Goal: Task Accomplishment & Management: Manage account settings

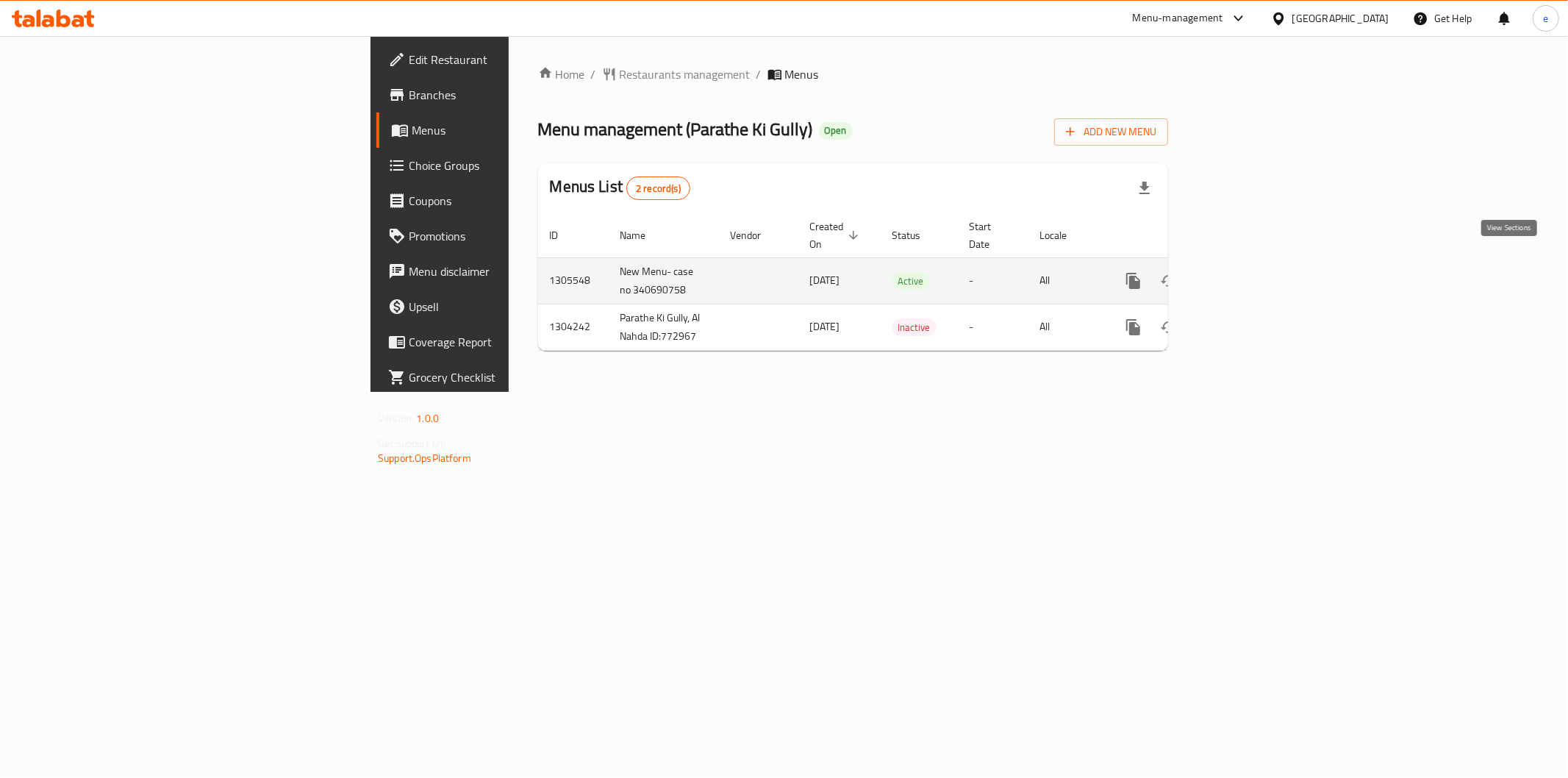
click at [1249, 272] on icon "enhanced table" at bounding box center [1240, 281] width 17 height 17
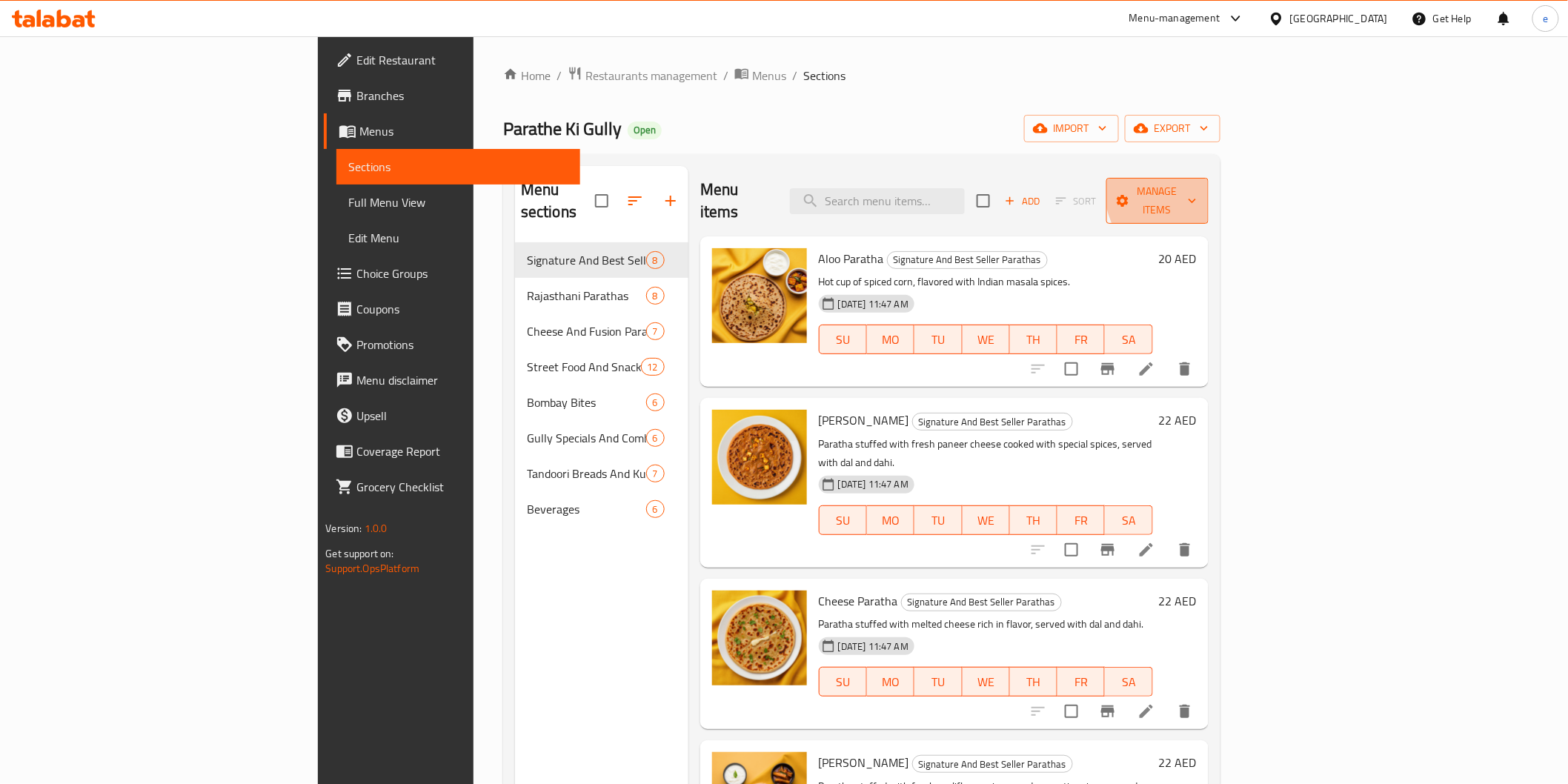
click at [1209, 178] on button "Manage items" at bounding box center [1157, 200] width 102 height 46
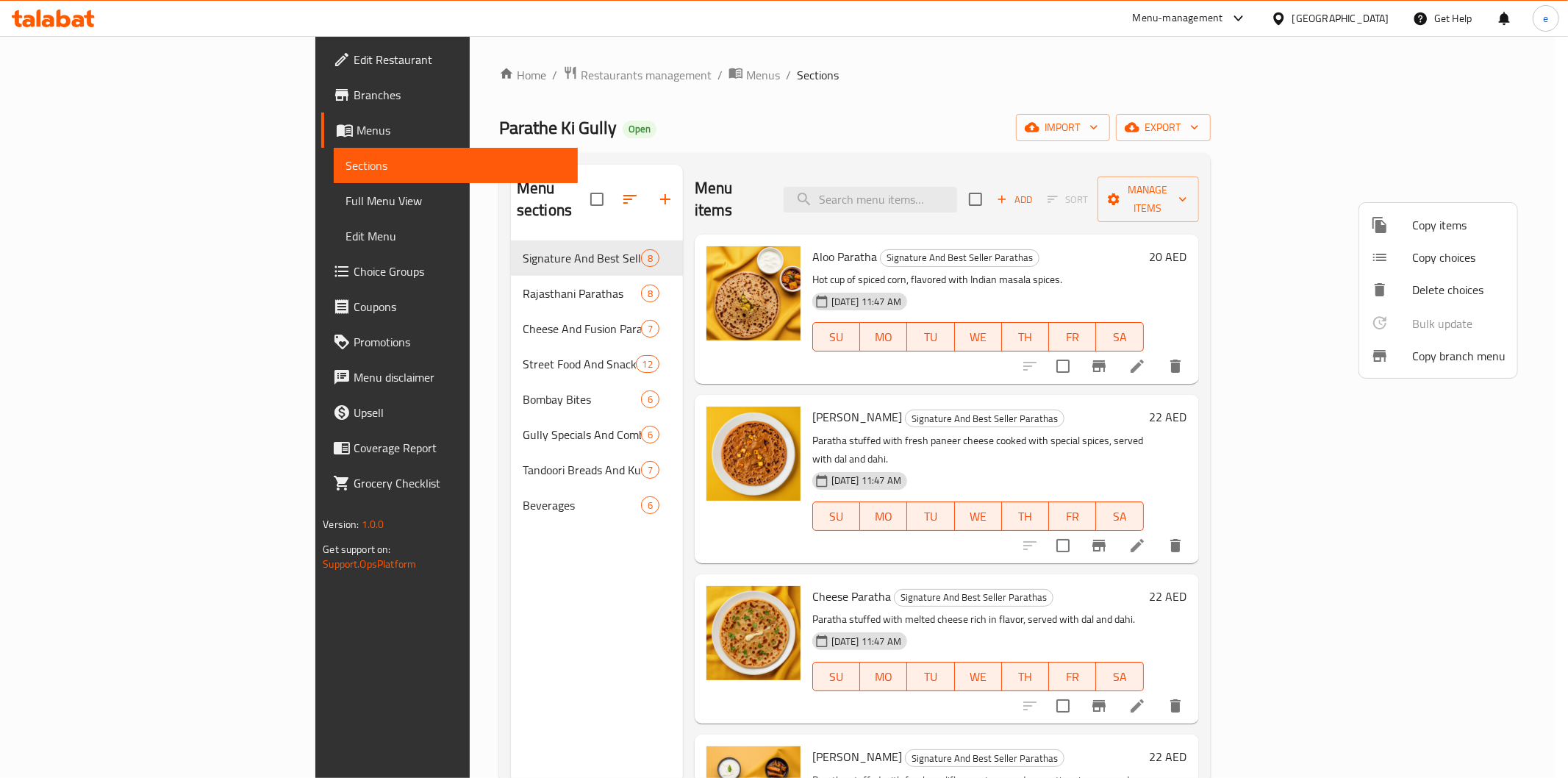
click at [81, 83] on div at bounding box center [784, 389] width 1568 height 778
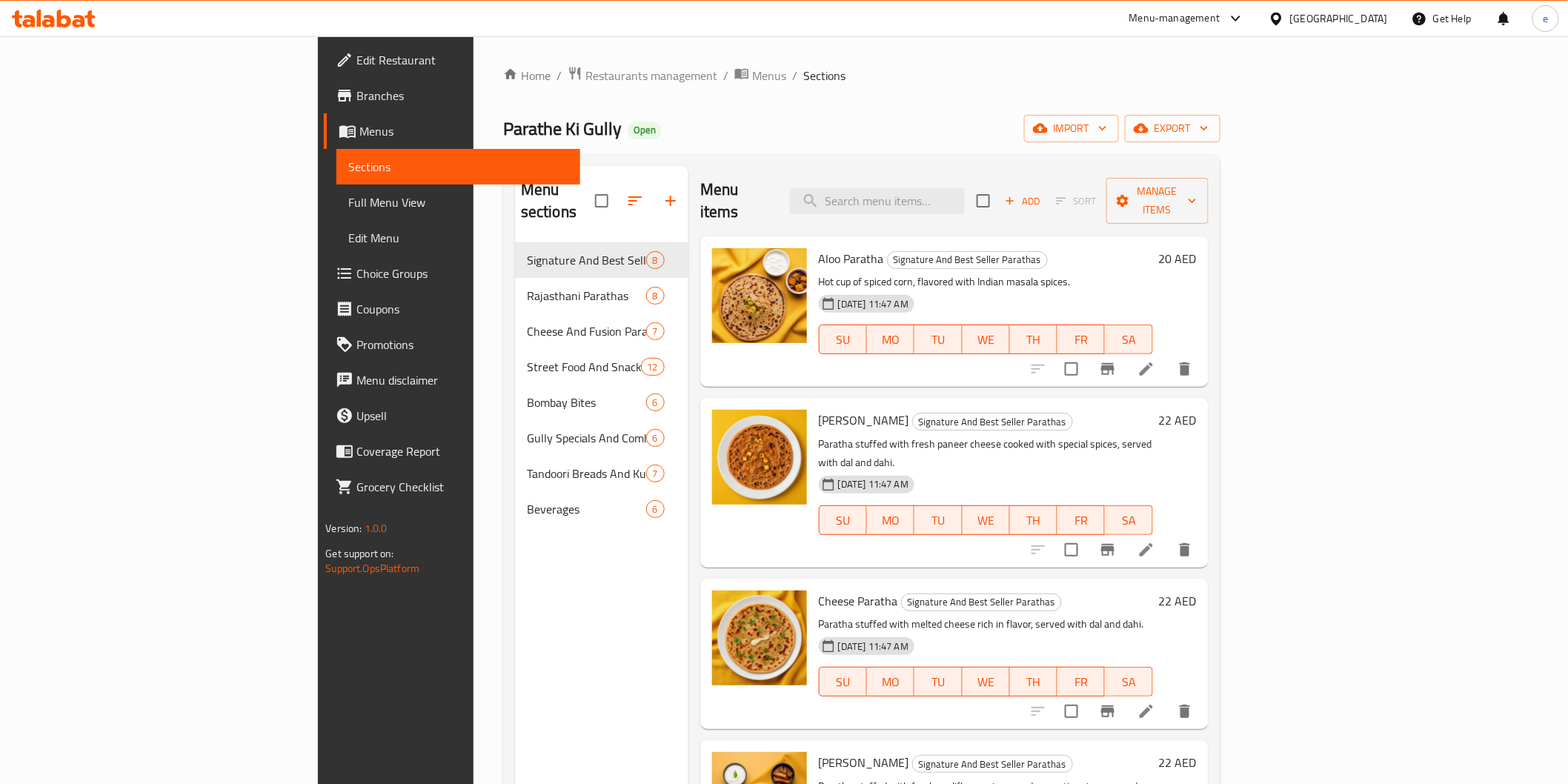
click at [356, 102] on span "Branches" at bounding box center [462, 96] width 211 height 18
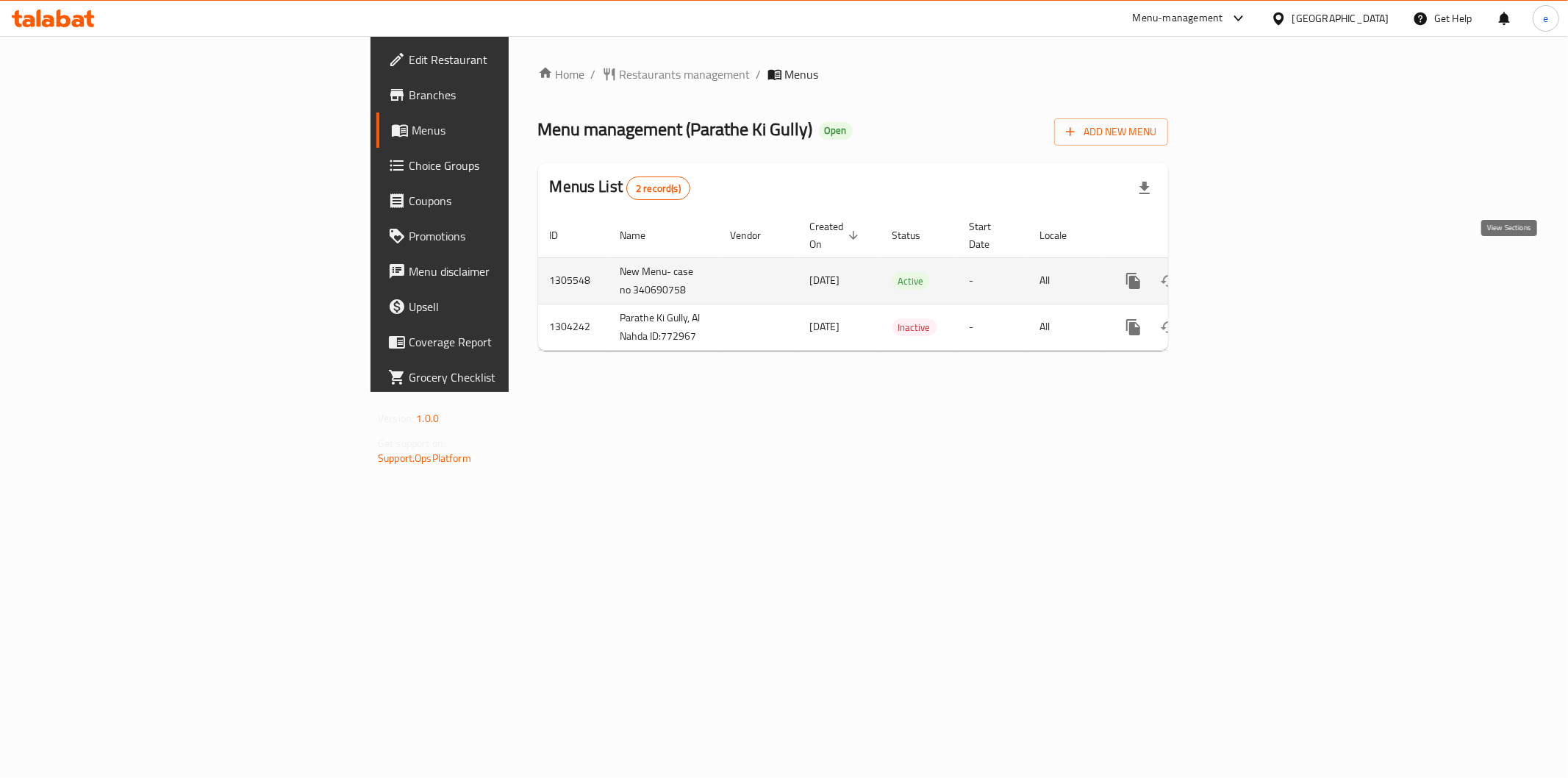
click at [1257, 276] on link "enhanced table" at bounding box center [1240, 281] width 35 height 35
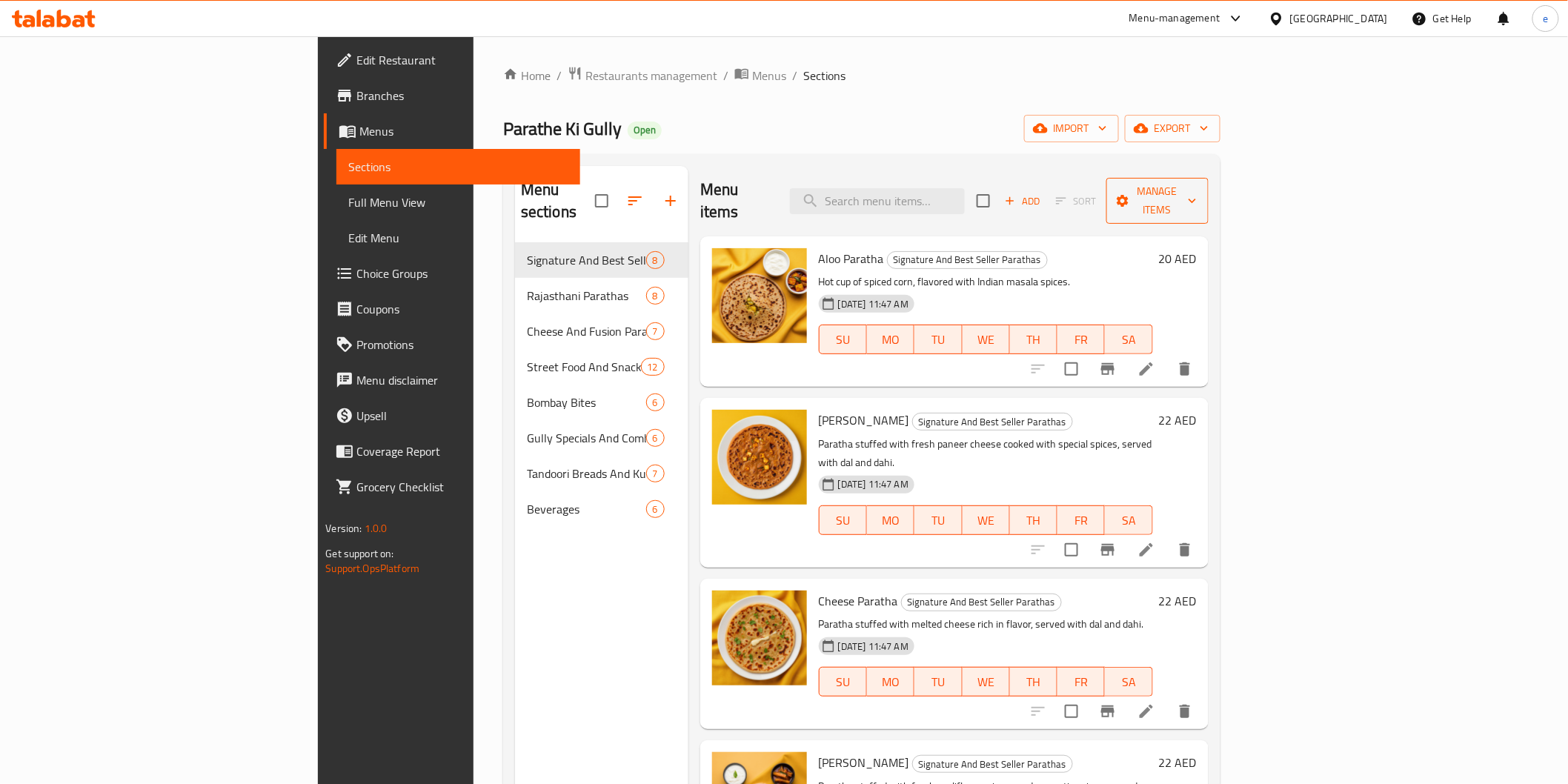
click at [1197, 182] on span "Manage items" at bounding box center [1157, 201] width 79 height 37
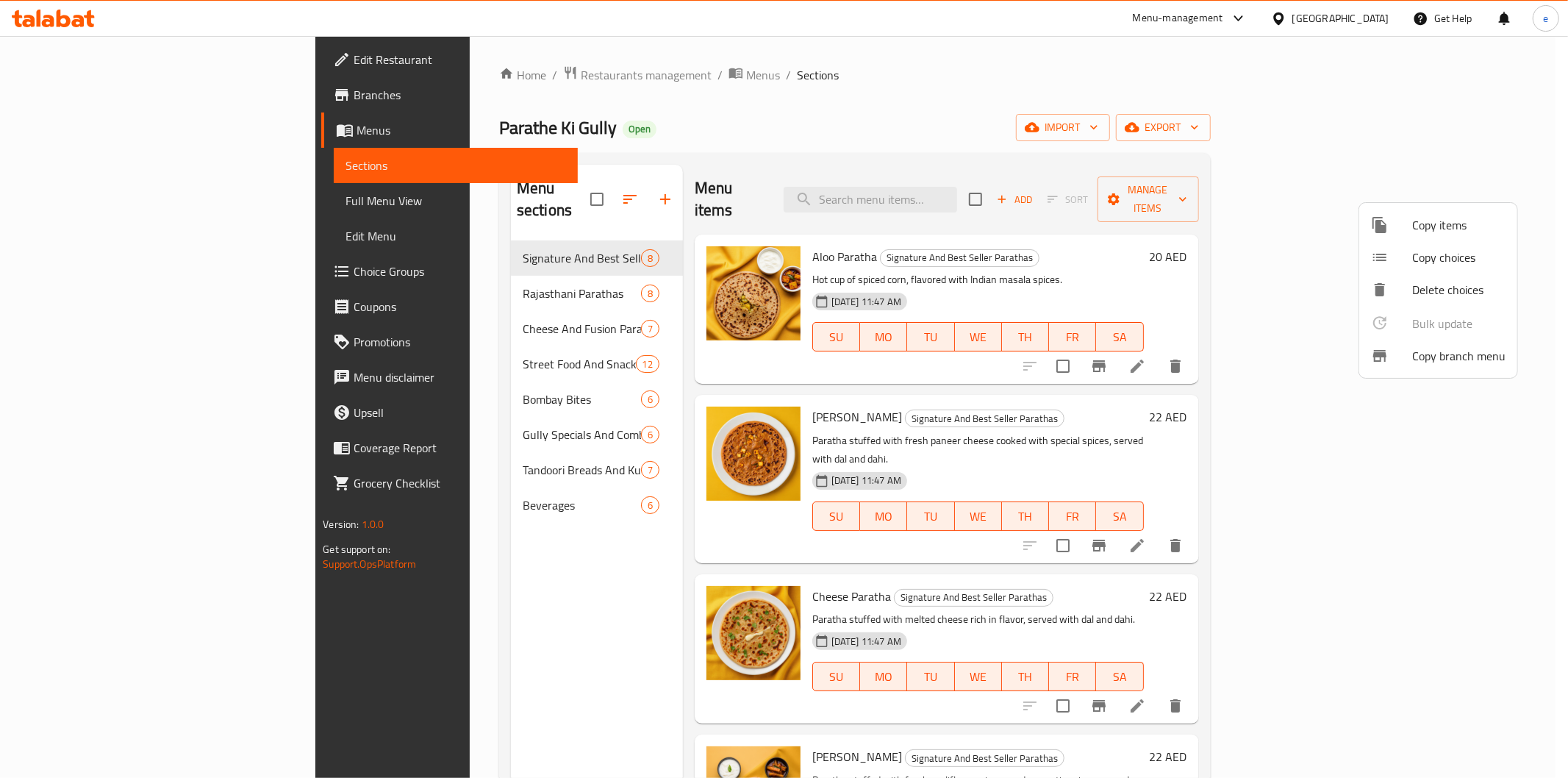
click at [1428, 360] on span "Copy branch menu" at bounding box center [1459, 356] width 93 height 17
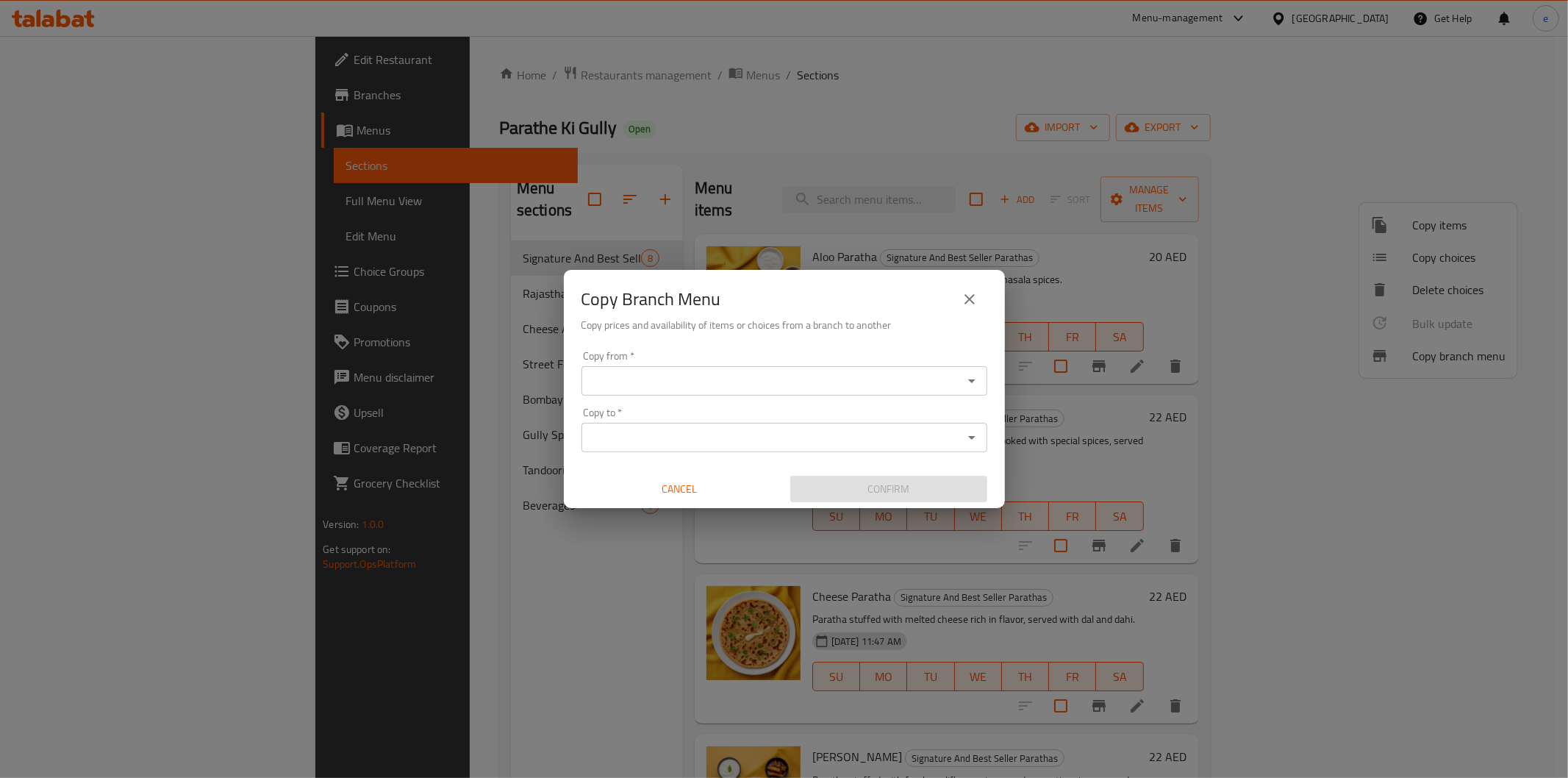
click at [905, 366] on div "Copy from *" at bounding box center [784, 380] width 406 height 29
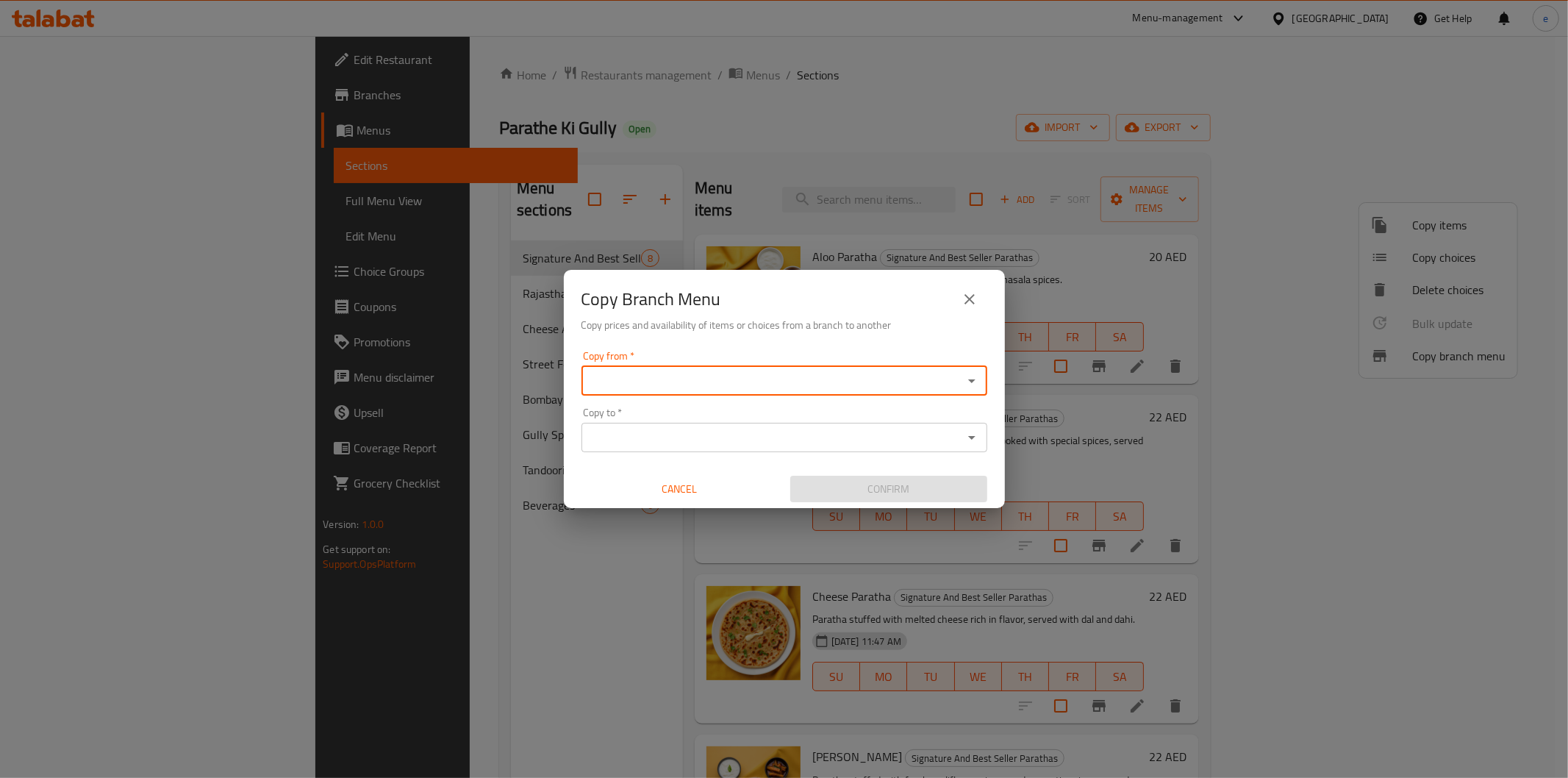
click at [973, 386] on icon "Open" at bounding box center [972, 380] width 17 height 17
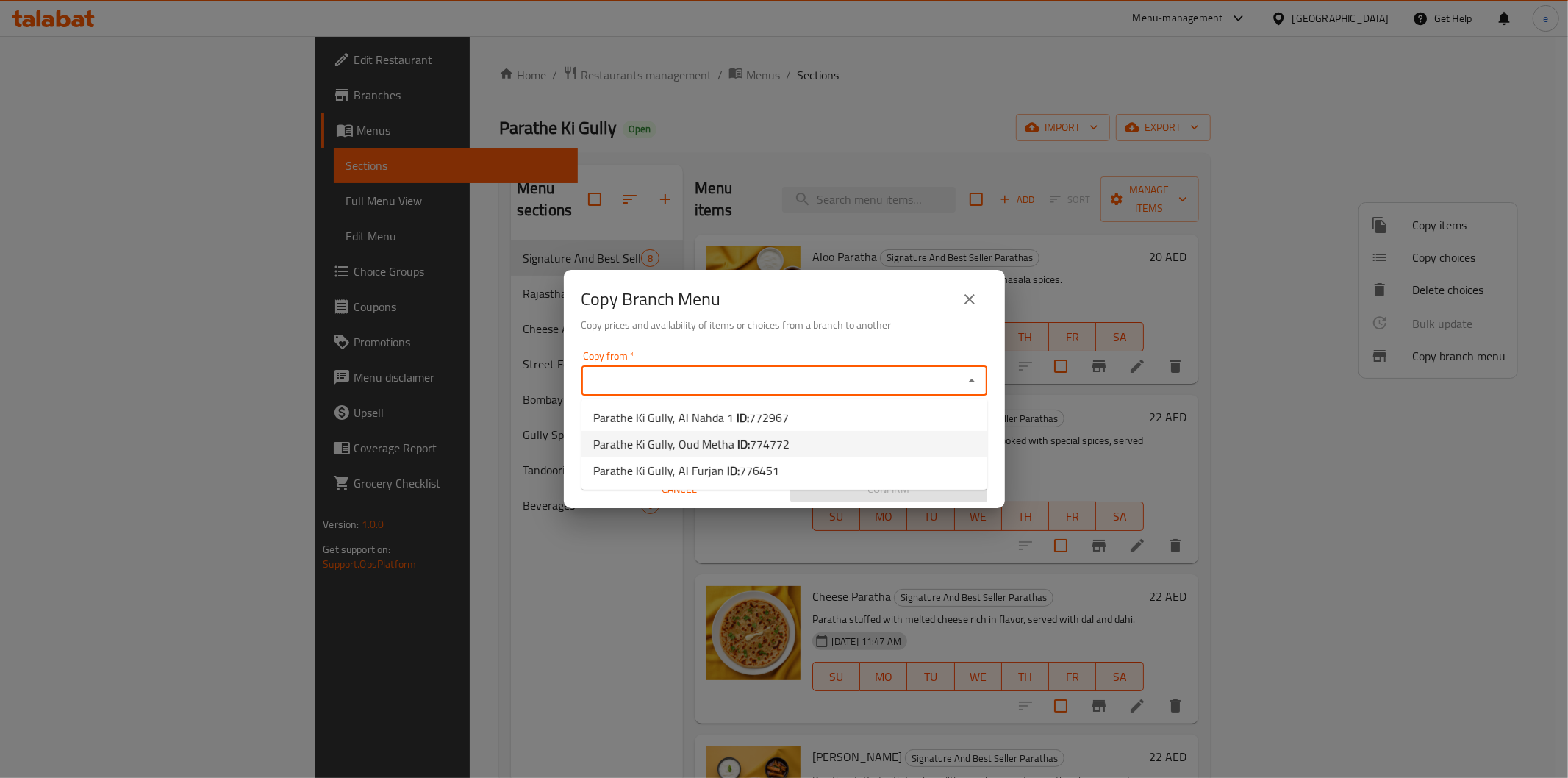
click at [865, 442] on li "Parathe Ki Gully, Oud Metha ID: 774772" at bounding box center [784, 443] width 406 height 26
type input "Parathe Ki Gully, Oud Metha"
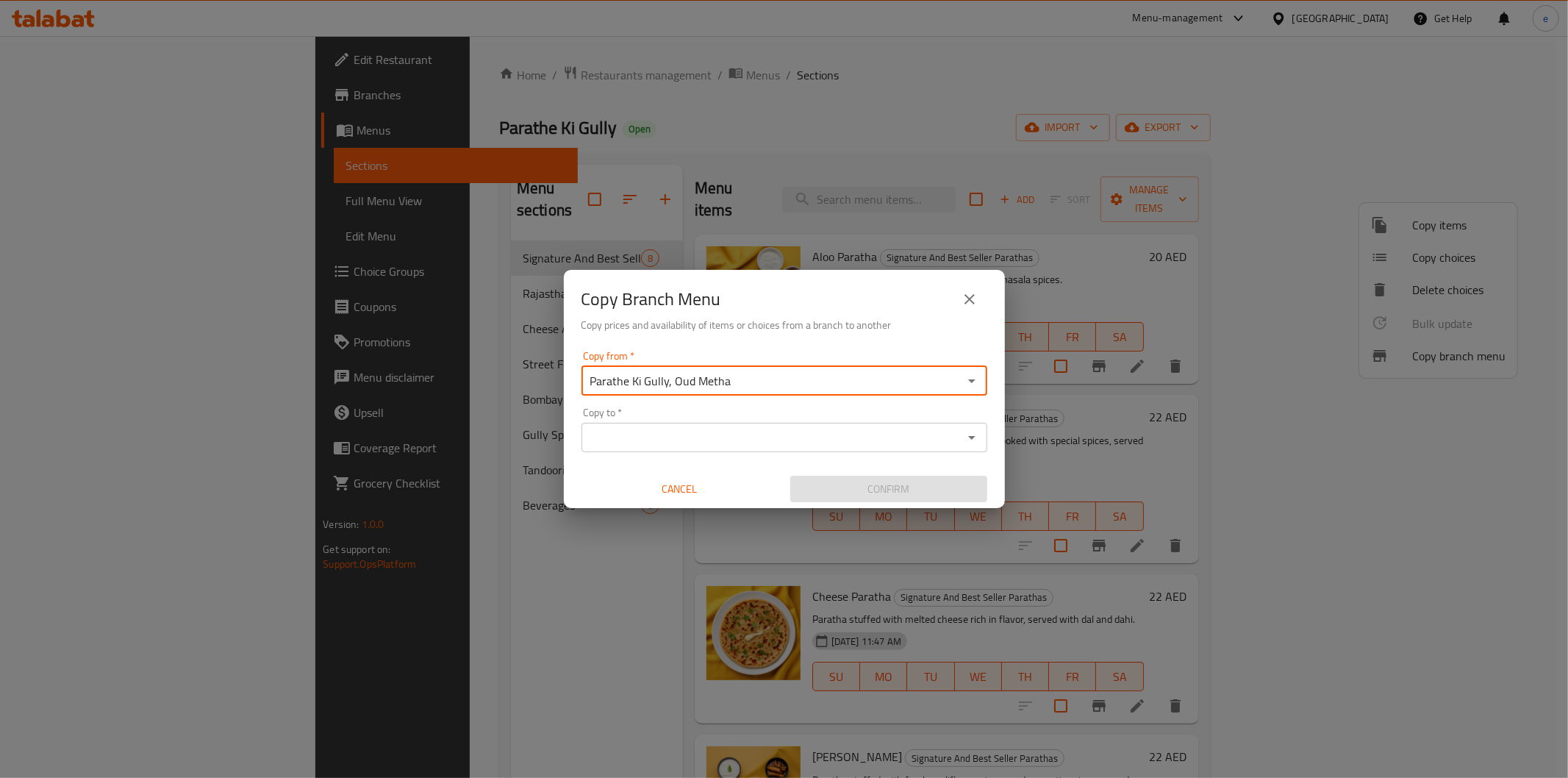
click at [965, 435] on icon "Open" at bounding box center [972, 437] width 17 height 17
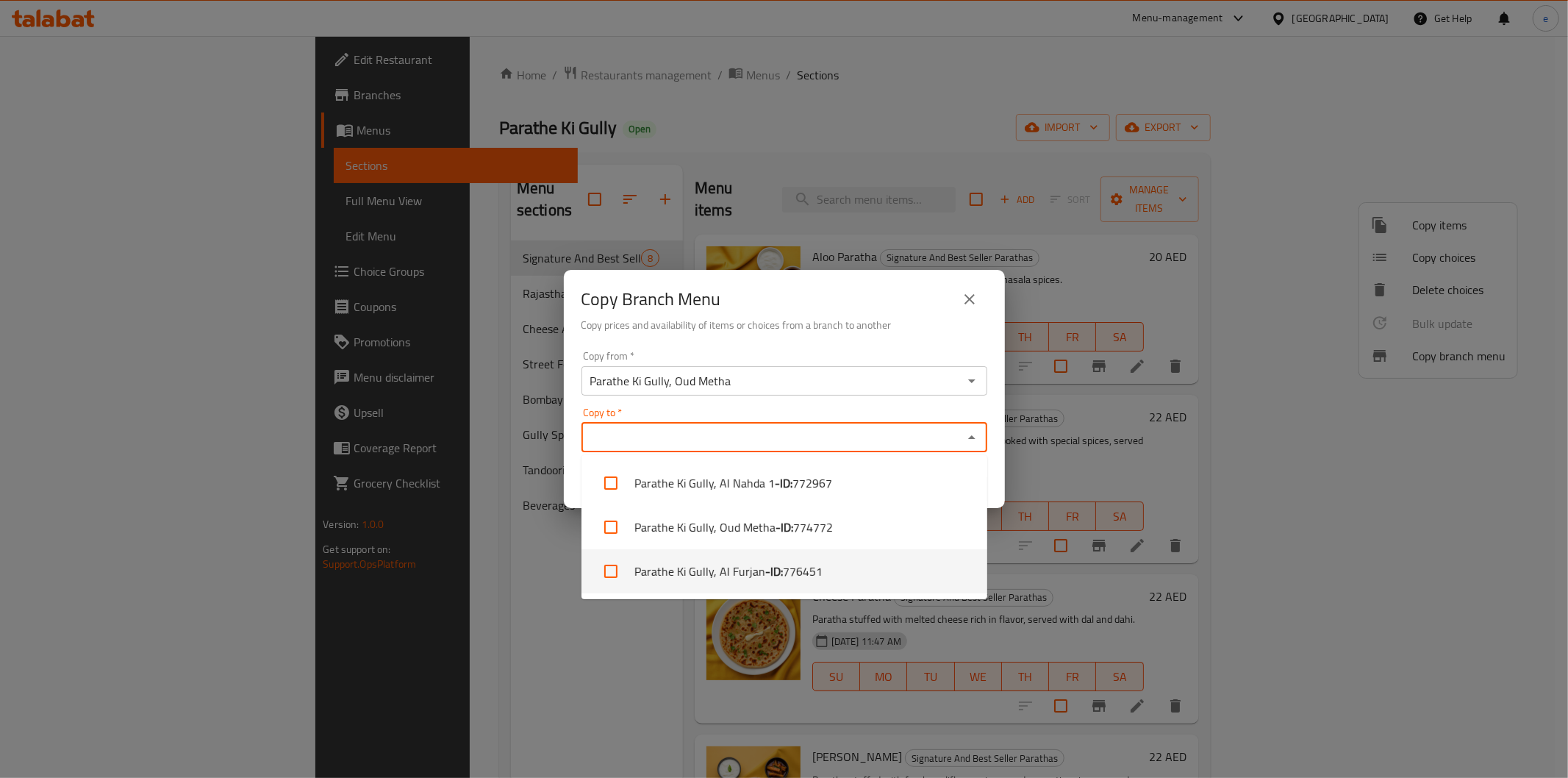
click at [873, 580] on li "Parathe Ki Gully, Al Furjan - ID: 776451" at bounding box center [784, 571] width 406 height 45
checkbox input "true"
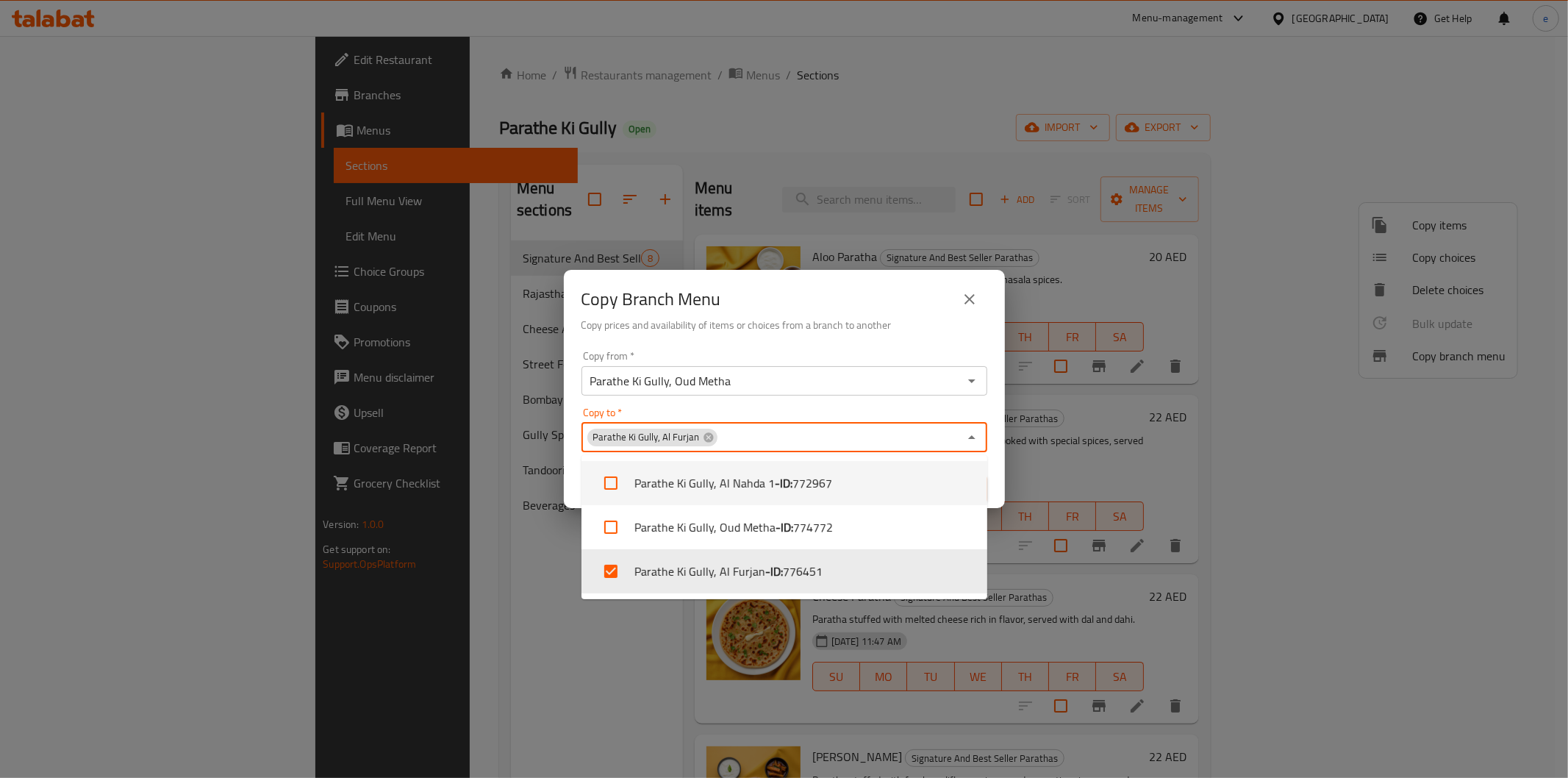
click at [928, 319] on h6 "Copy prices and availability of items or choices from a branch to another" at bounding box center [784, 324] width 406 height 16
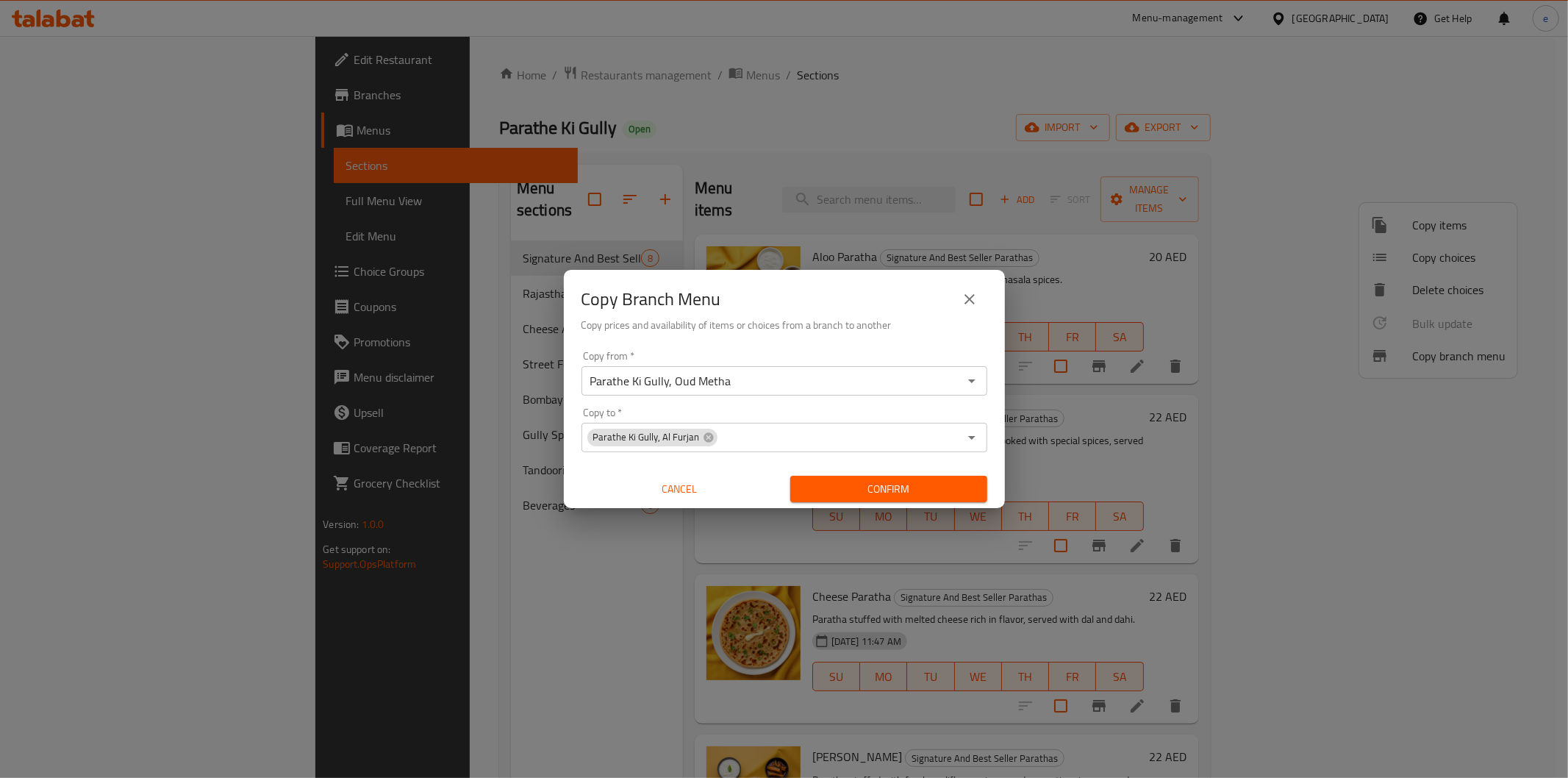
click at [901, 495] on span "Confirm" at bounding box center [889, 489] width 173 height 18
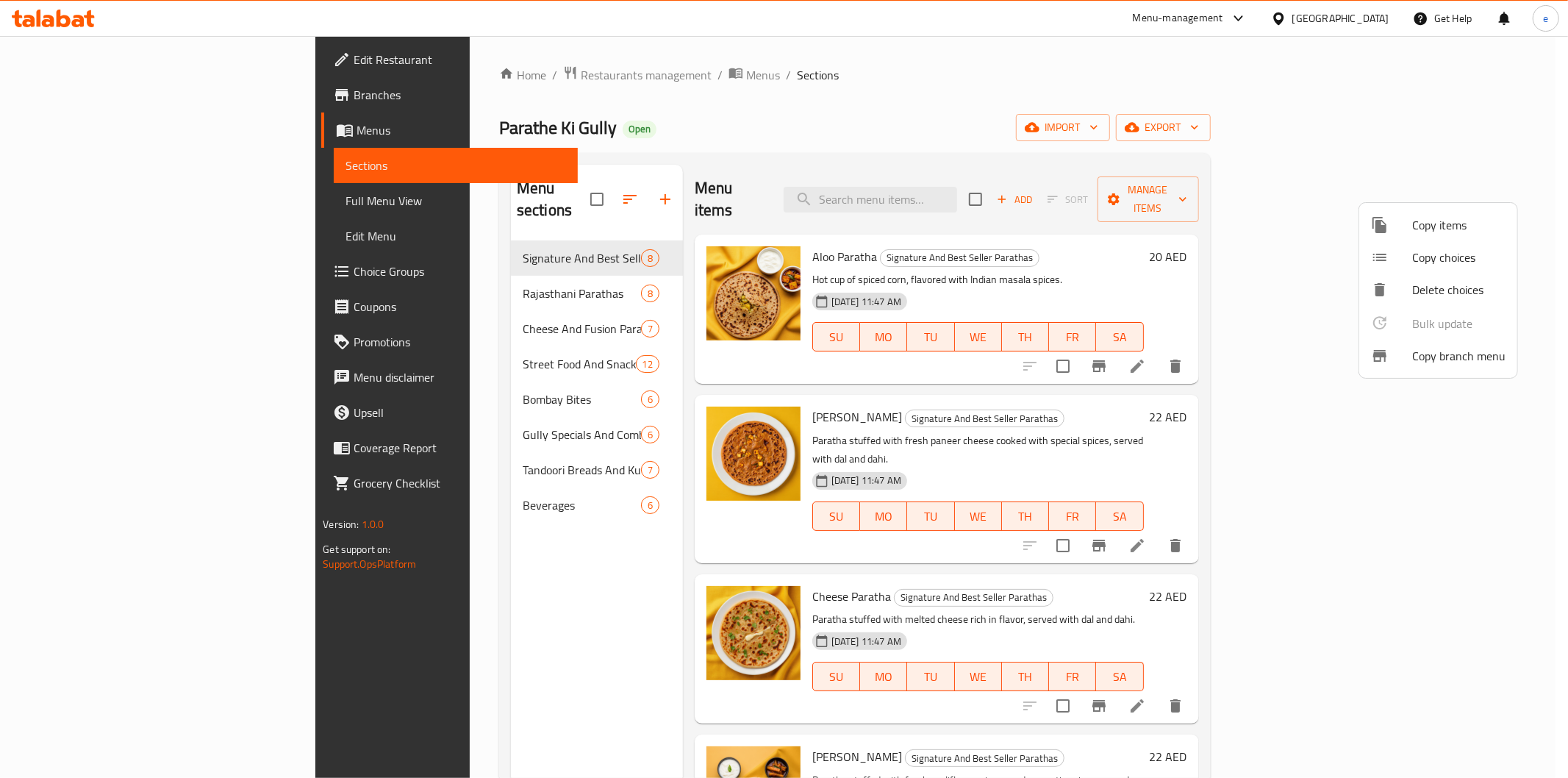
click at [121, 193] on div at bounding box center [784, 389] width 1568 height 778
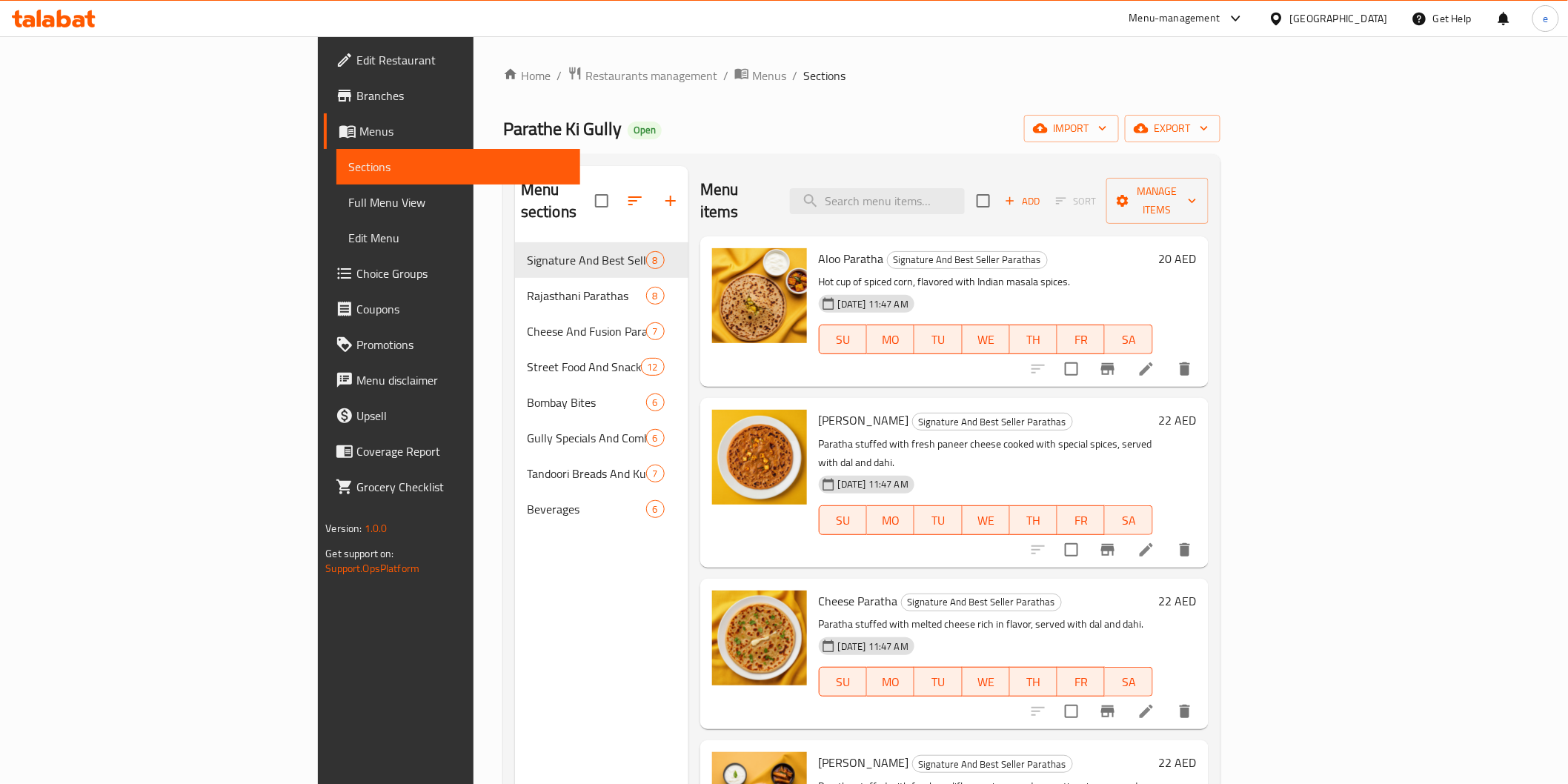
click at [348, 197] on span "Full Menu View" at bounding box center [458, 202] width 220 height 18
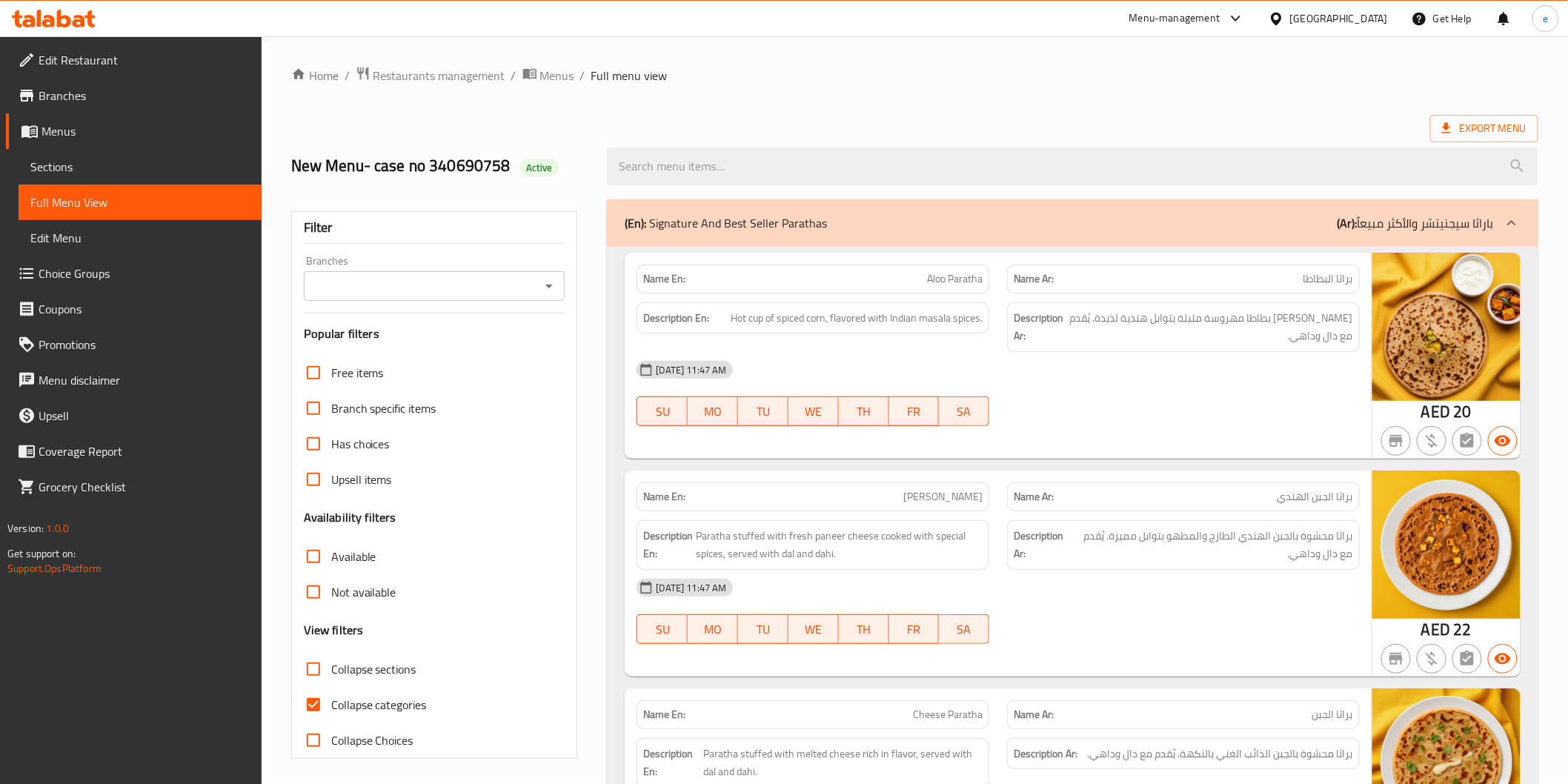
click at [390, 696] on span "Collapse categories" at bounding box center [380, 704] width 96 height 18
click at [332, 696] on input "Collapse categories" at bounding box center [313, 704] width 35 height 35
checkbox input "false"
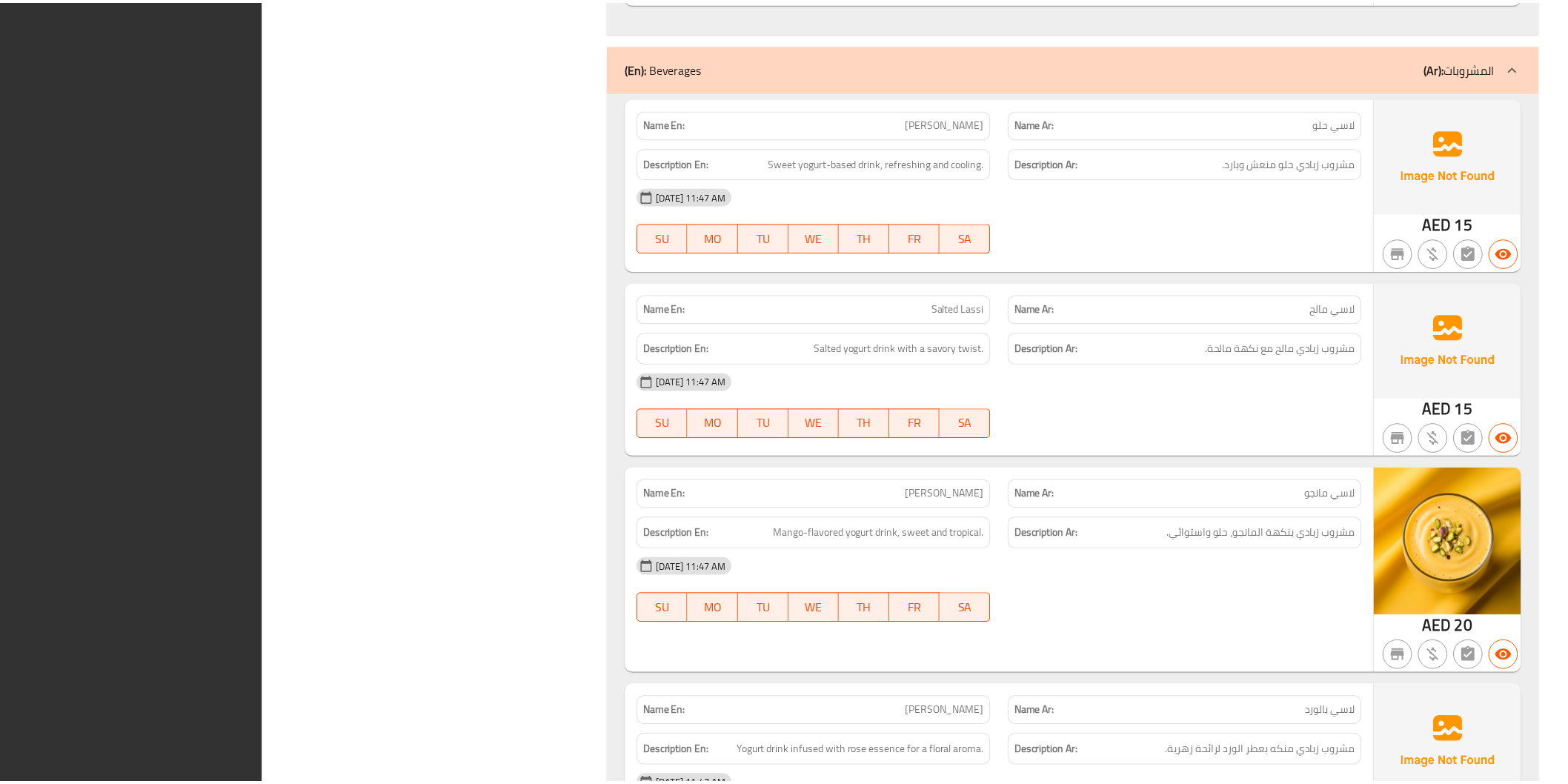
scroll to position [12537, 0]
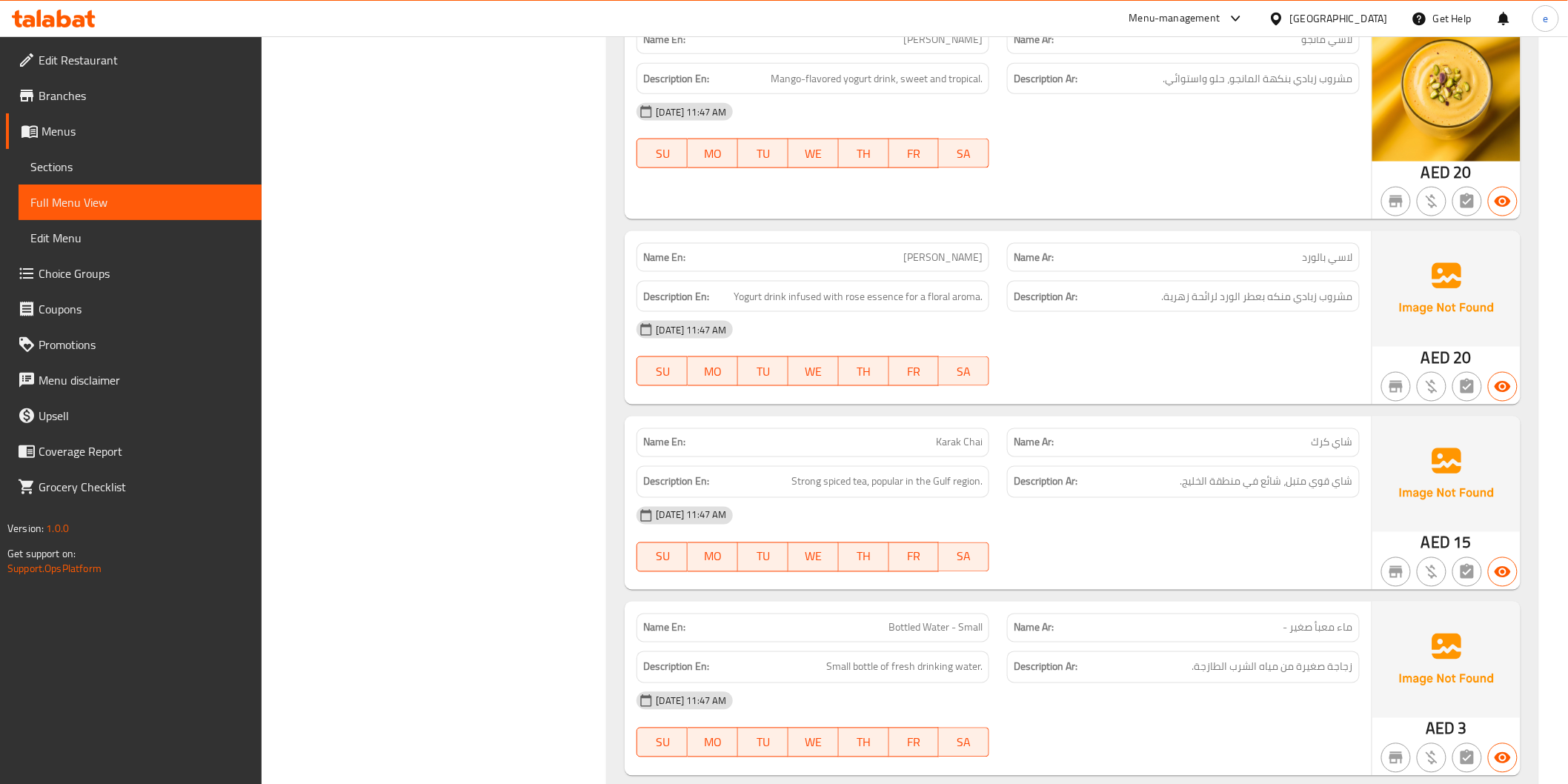
click at [79, 131] on span "Menus" at bounding box center [145, 131] width 208 height 18
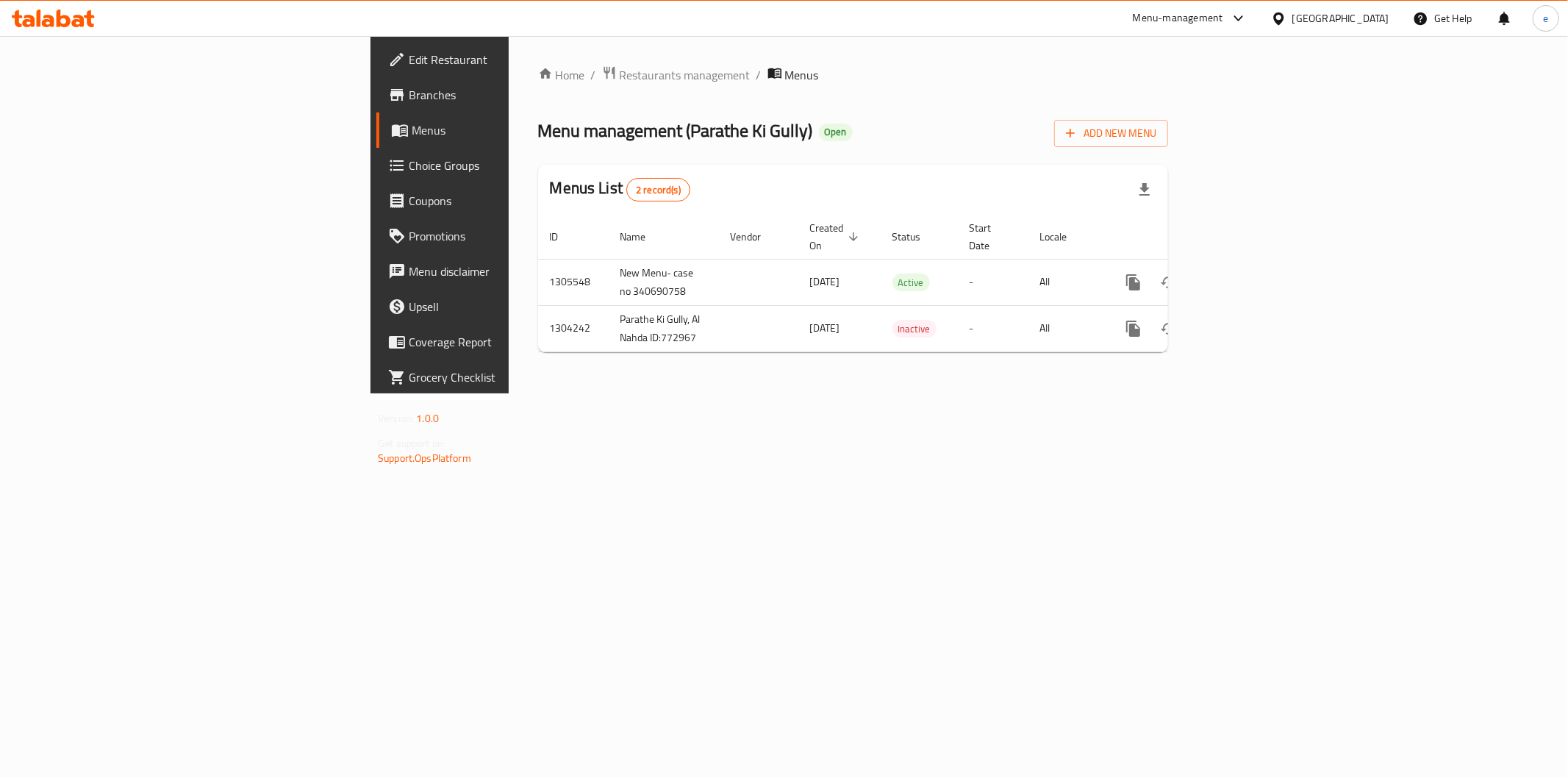
click at [408, 99] on span "Branches" at bounding box center [514, 95] width 212 height 17
